Goal: Check status: Check status

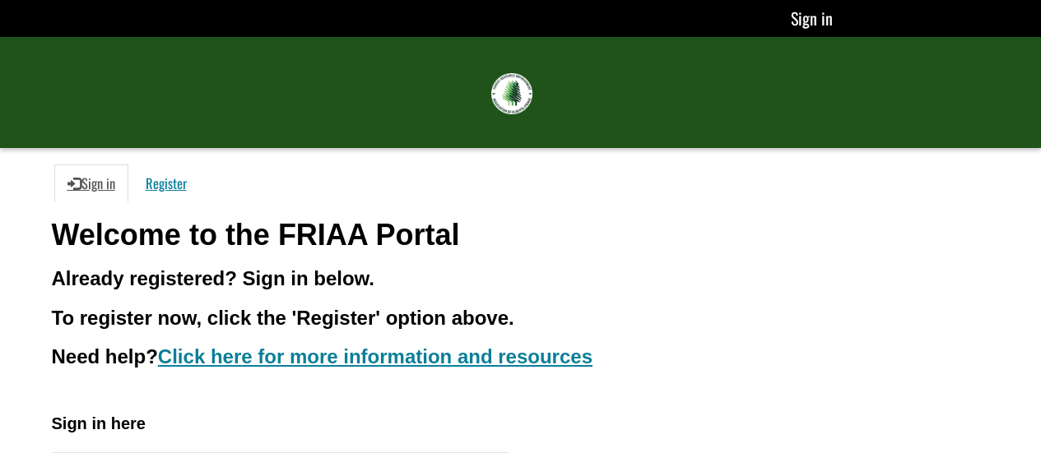
scroll to position [165, 0]
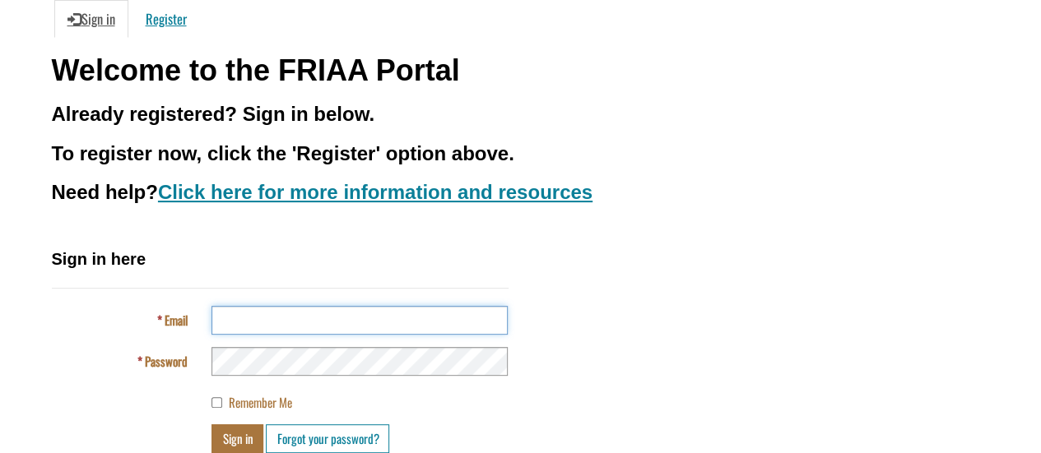
click at [275, 321] on input "Email" at bounding box center [359, 320] width 296 height 29
type input "**********"
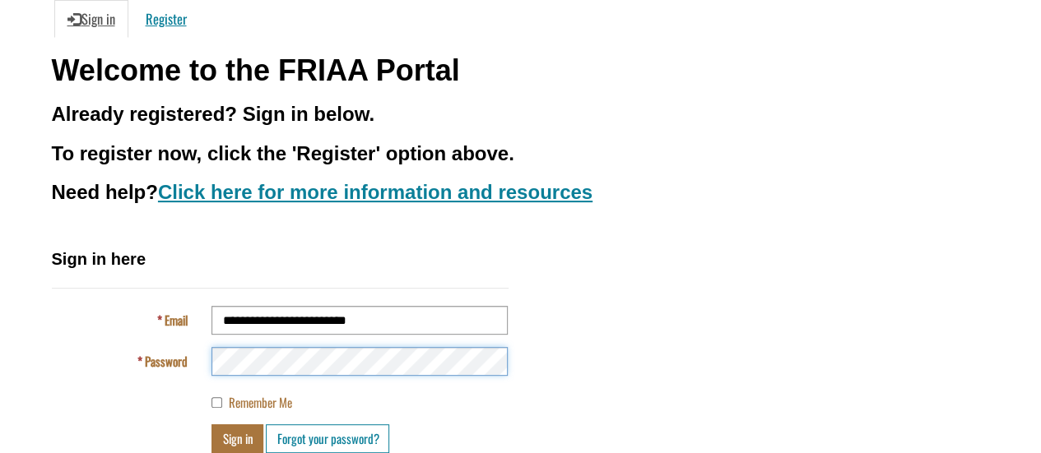
click at [211, 424] on button "Sign in" at bounding box center [237, 438] width 52 height 29
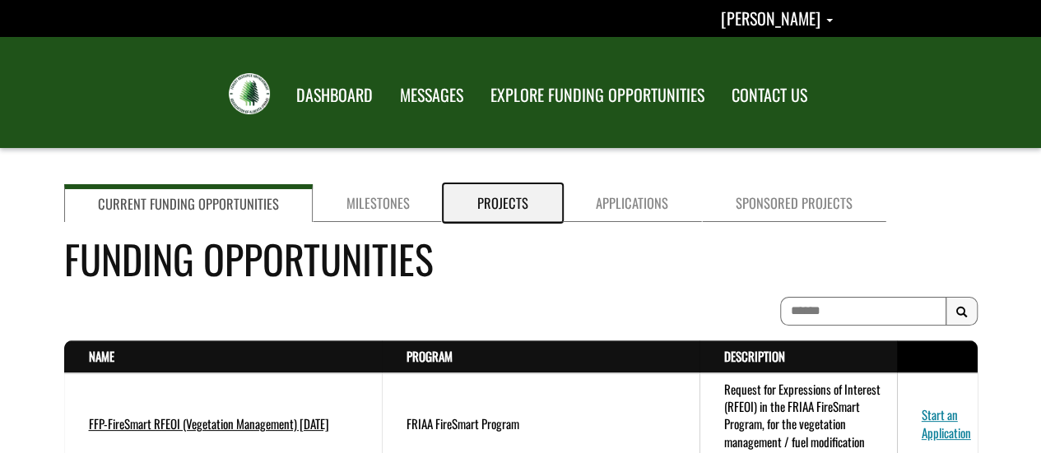
click at [505, 197] on link "Projects" at bounding box center [502, 203] width 118 height 38
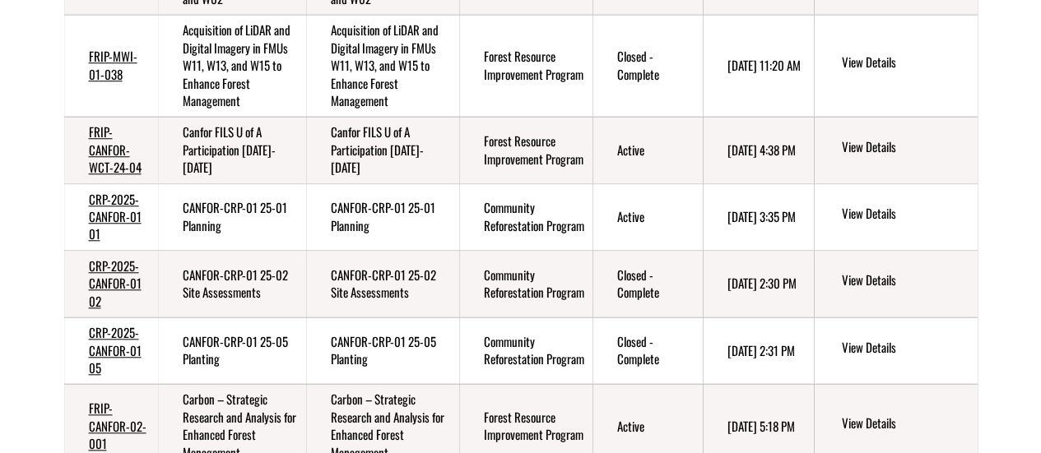
scroll to position [658, 0]
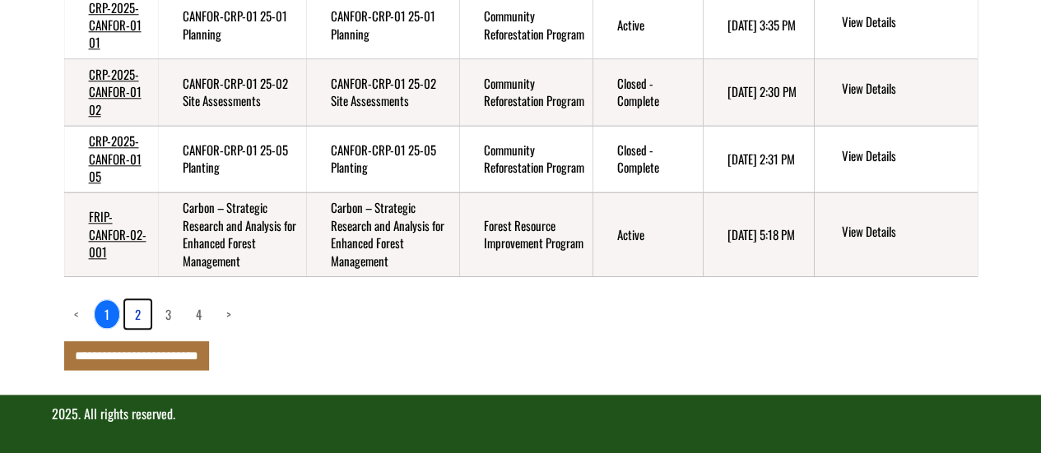
click at [127, 313] on link "2" at bounding box center [138, 314] width 26 height 28
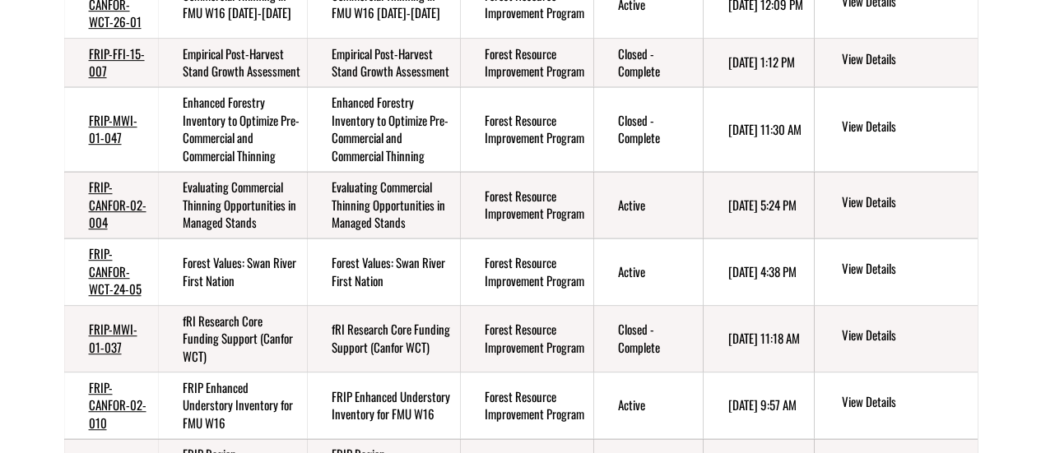
scroll to position [197, 0]
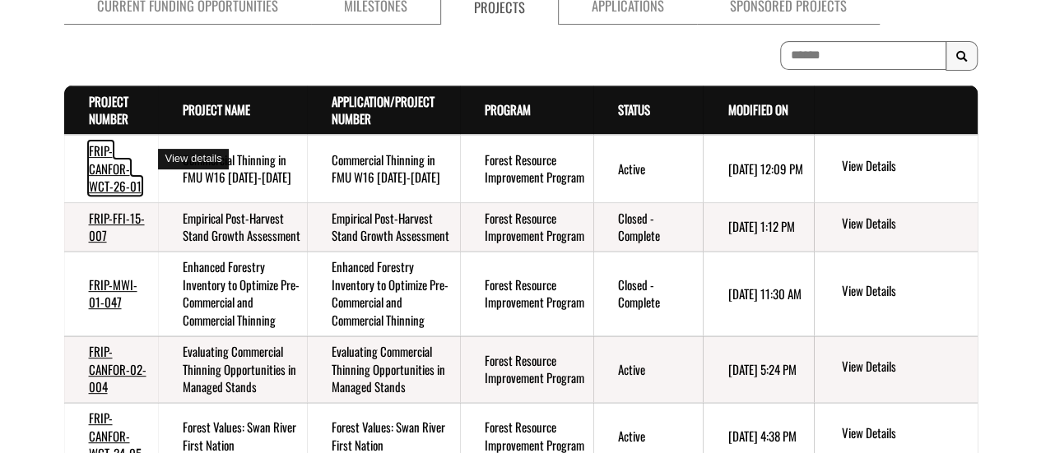
click at [105, 153] on link "FRIP-CANFOR-WCT-26-01" at bounding box center [115, 167] width 53 height 53
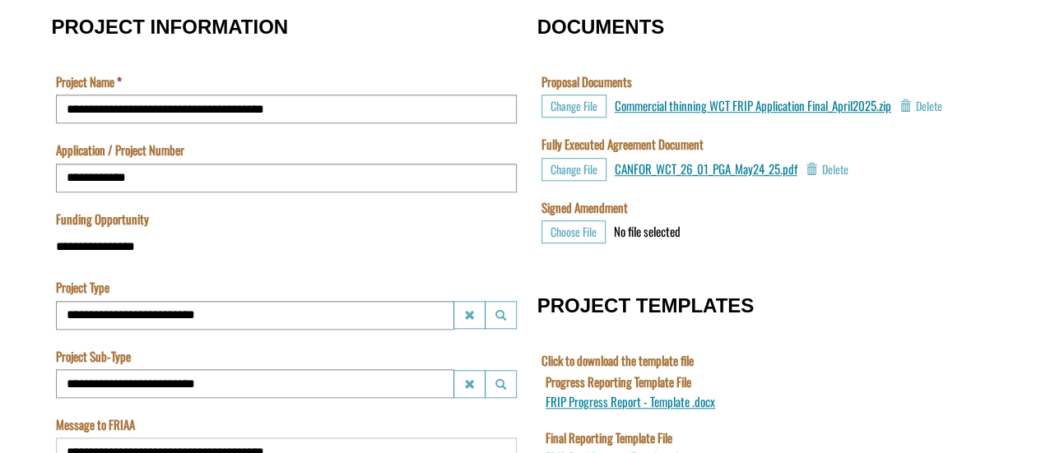
scroll to position [658, 0]
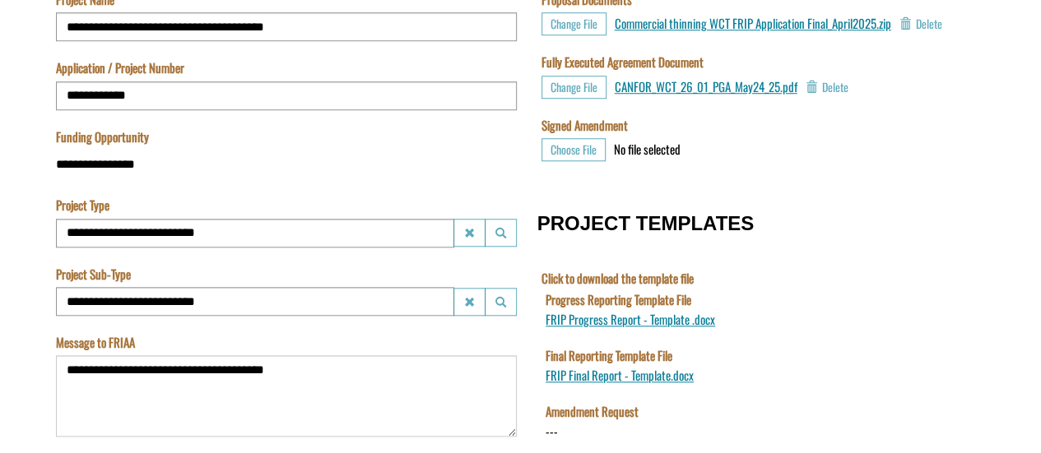
click at [609, 128] on label "Signed Amendment" at bounding box center [584, 125] width 86 height 17
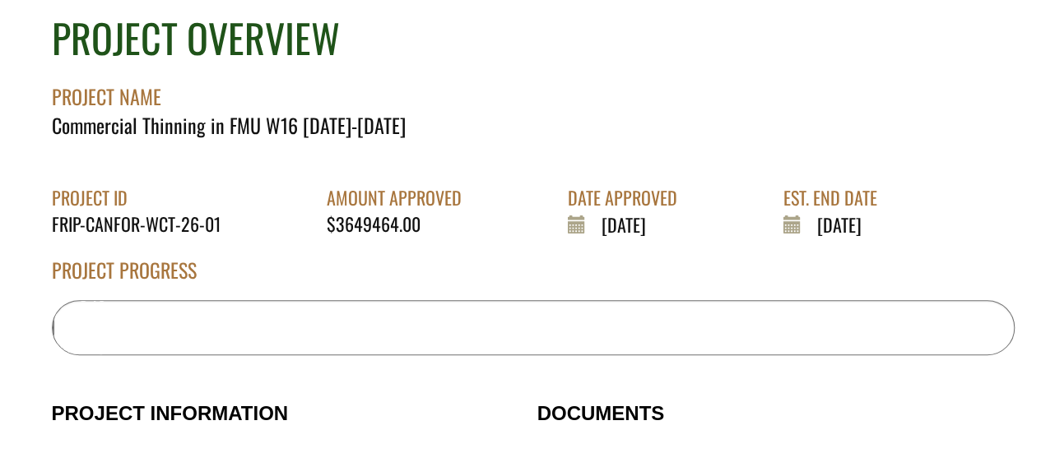
scroll to position [165, 0]
